Goal: Find specific page/section: Find specific page/section

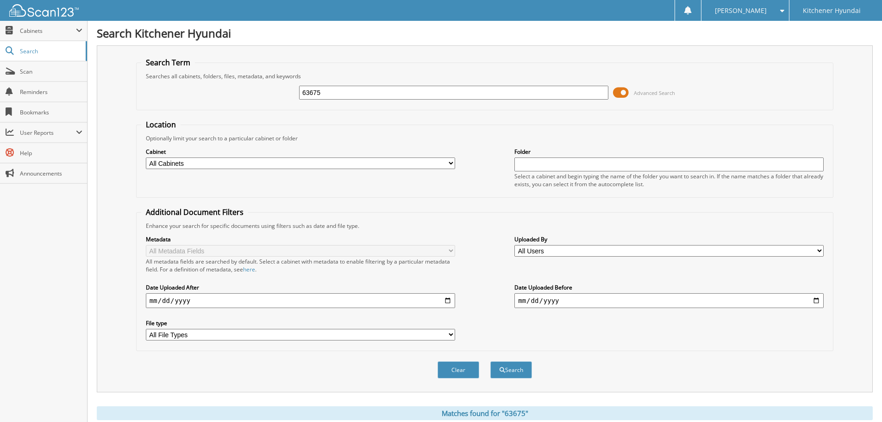
click at [412, 95] on input "63675" at bounding box center [453, 93] width 309 height 14
click at [410, 95] on input "63675" at bounding box center [453, 93] width 309 height 14
type input "63096a"
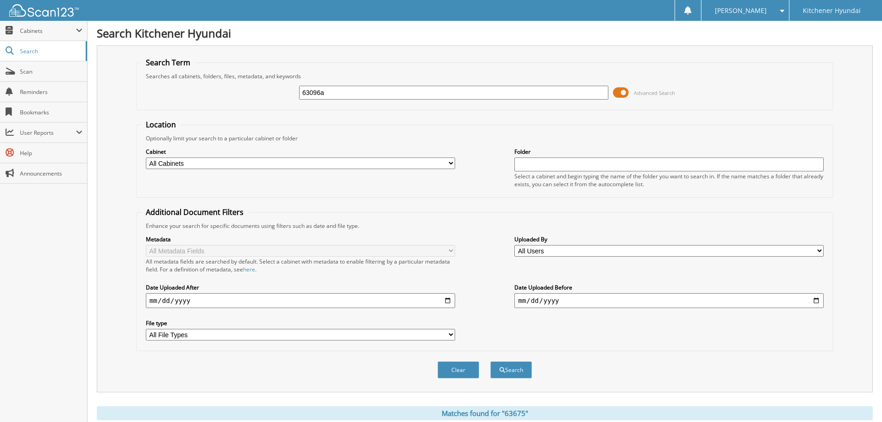
click at [490, 361] on button "Search" at bounding box center [511, 369] width 42 height 17
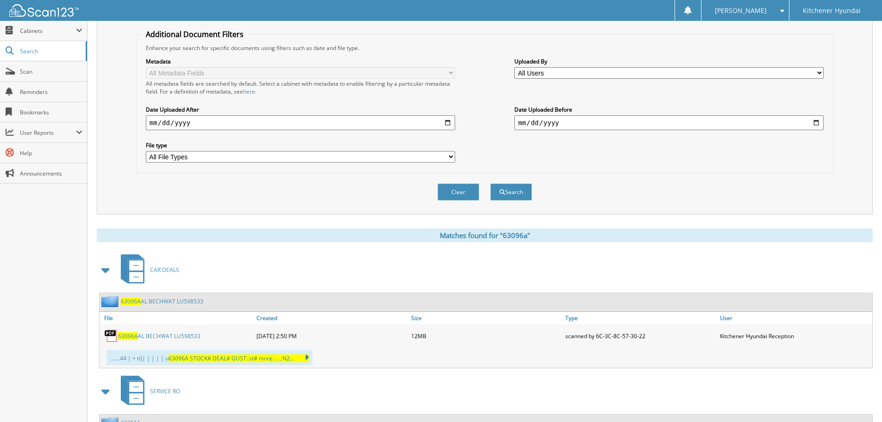
scroll to position [185, 0]
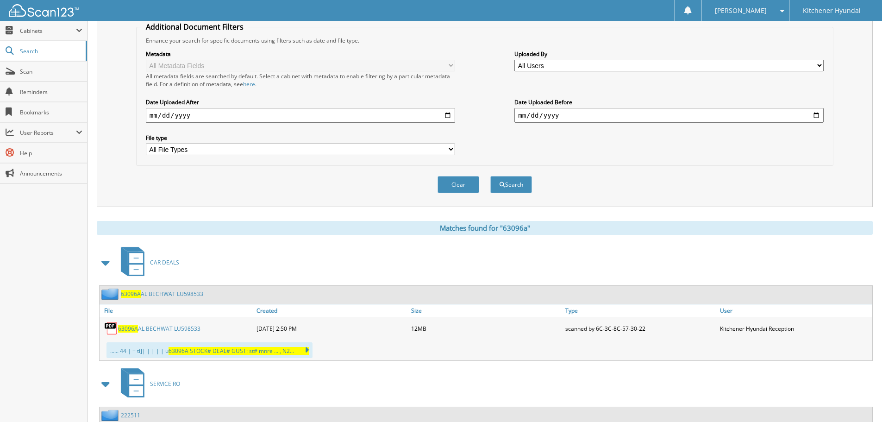
click at [156, 328] on link "63096A AL BECHWAT LU598533" at bounding box center [159, 329] width 82 height 8
